Goal: Task Accomplishment & Management: Complete application form

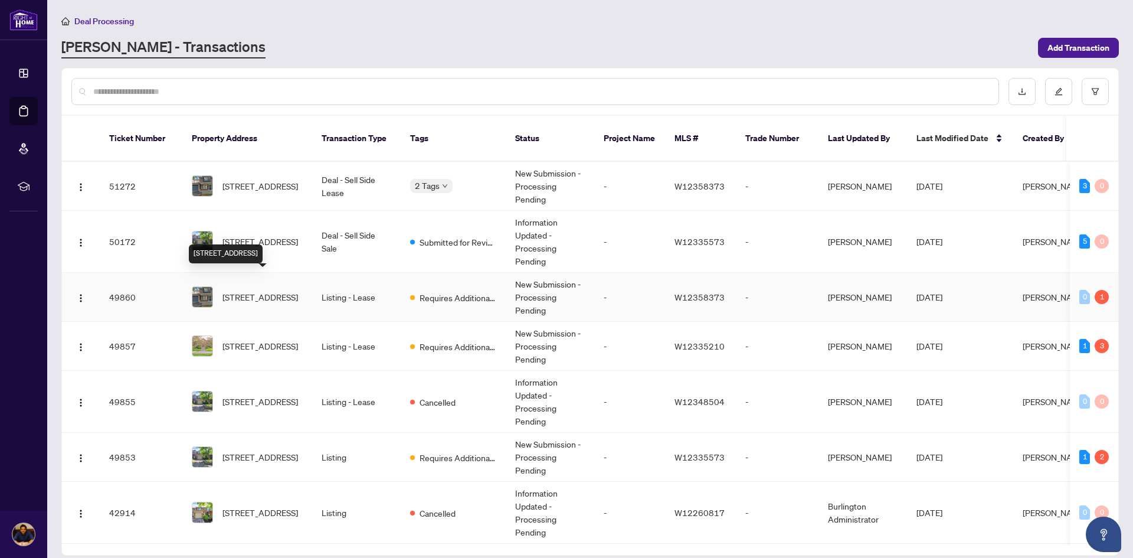
click at [253, 290] on span "[STREET_ADDRESS]" at bounding box center [261, 296] width 76 height 13
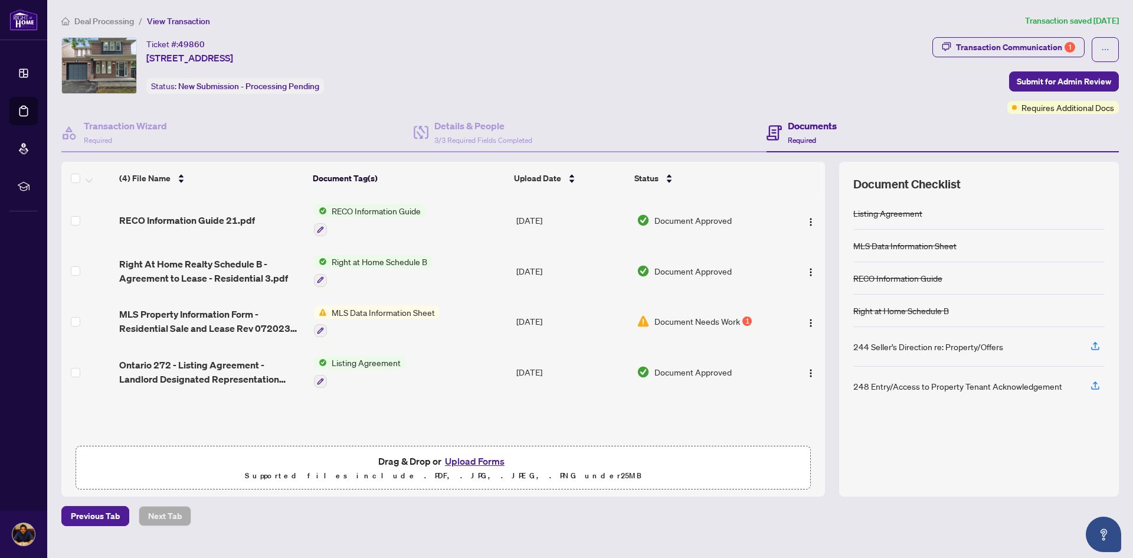
click at [476, 460] on button "Upload Forms" at bounding box center [475, 460] width 67 height 15
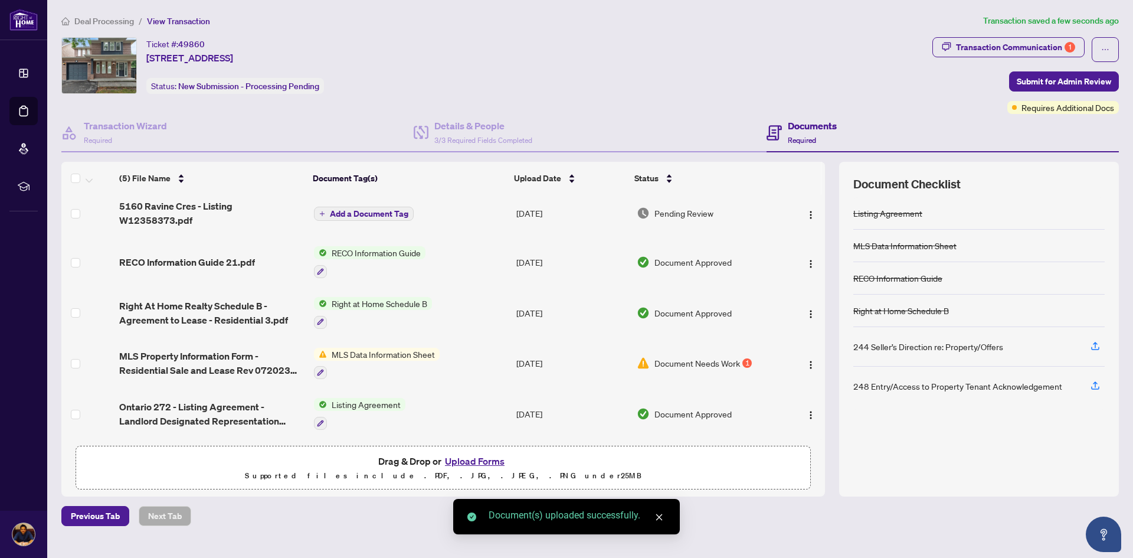
scroll to position [8, 0]
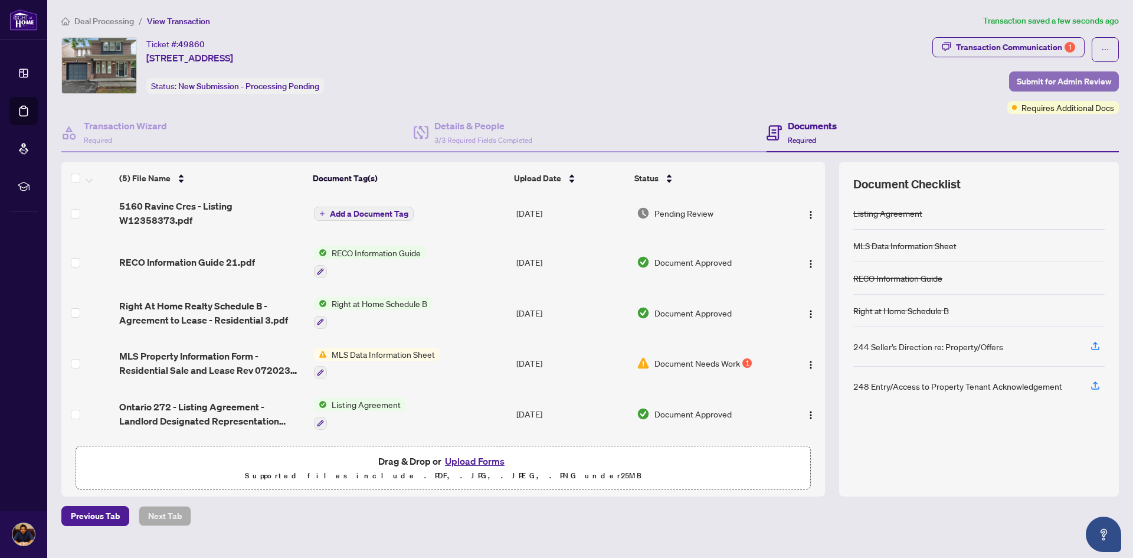
click at [1039, 80] on span "Submit for Admin Review" at bounding box center [1064, 81] width 94 height 19
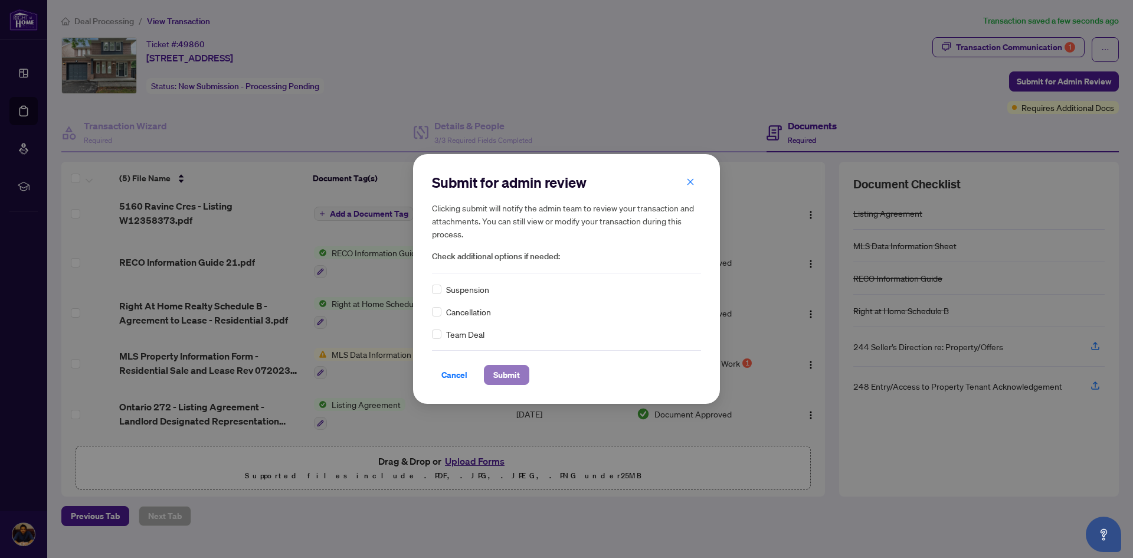
click at [518, 381] on span "Submit" at bounding box center [506, 374] width 27 height 19
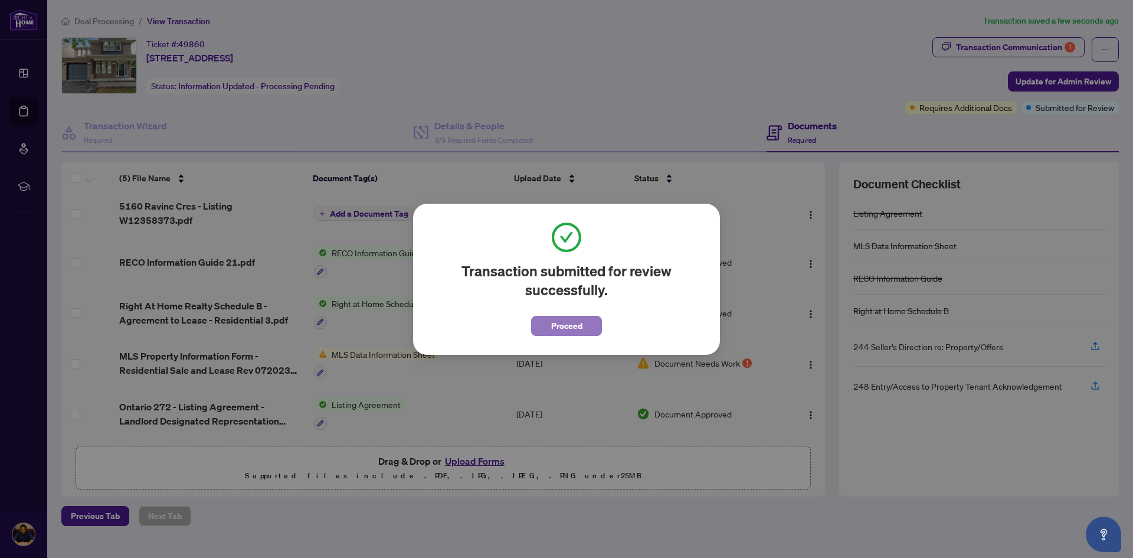
click at [544, 319] on button "Proceed" at bounding box center [566, 326] width 71 height 20
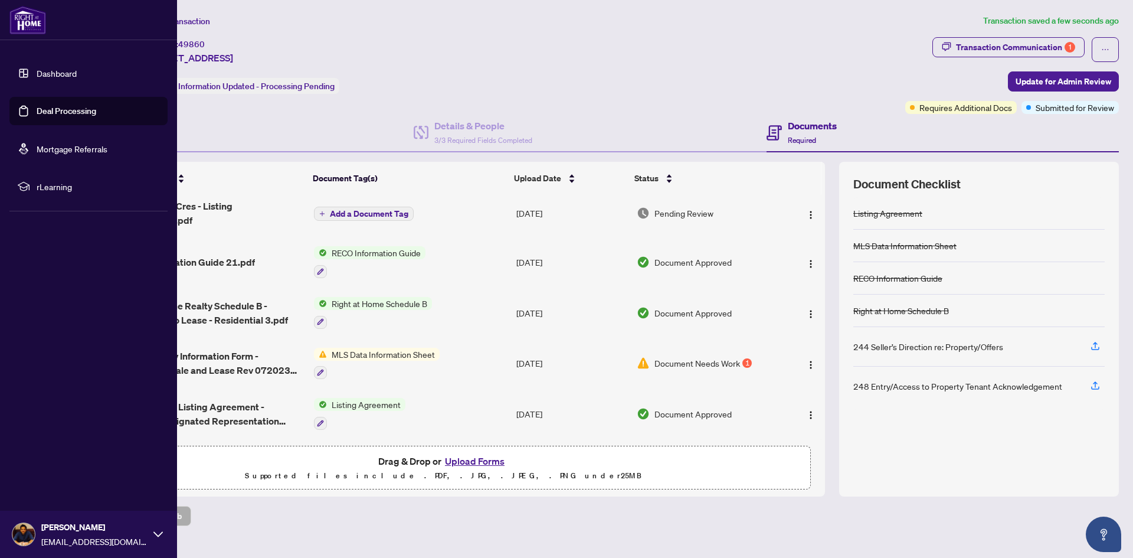
click at [37, 113] on link "Deal Processing" at bounding box center [67, 111] width 60 height 11
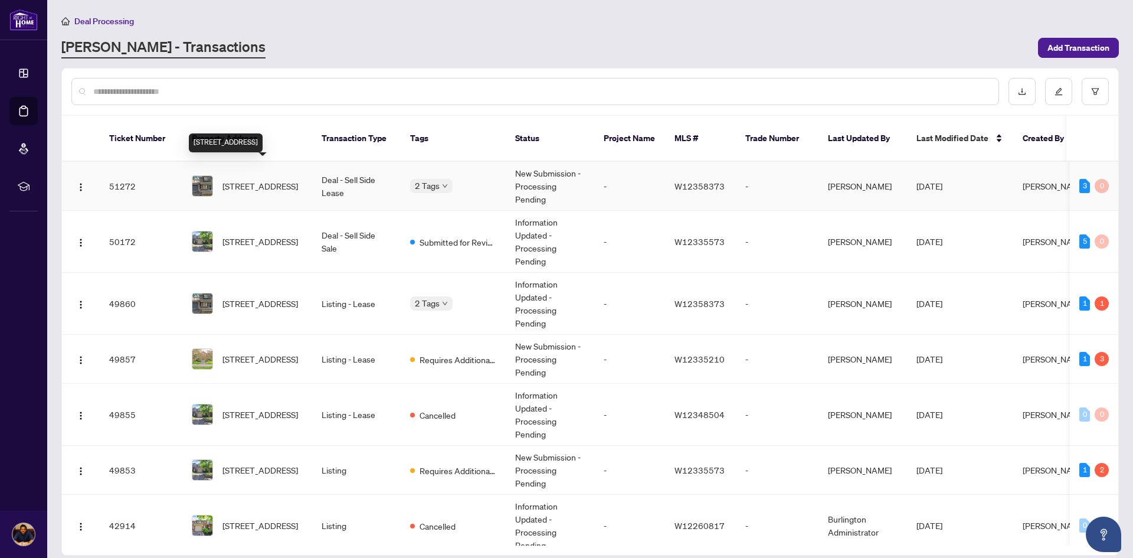
click at [235, 179] on span "[STREET_ADDRESS]" at bounding box center [261, 185] width 76 height 13
